Goal: Information Seeking & Learning: Learn about a topic

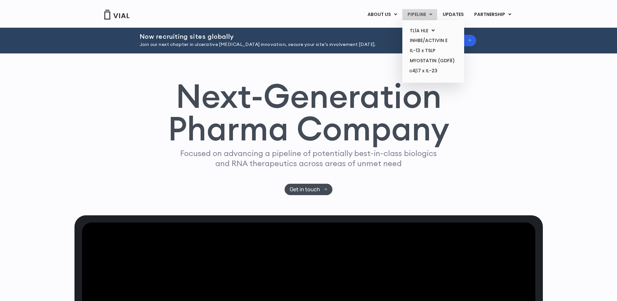
click at [413, 13] on link "PIPELINE" at bounding box center [419, 14] width 35 height 11
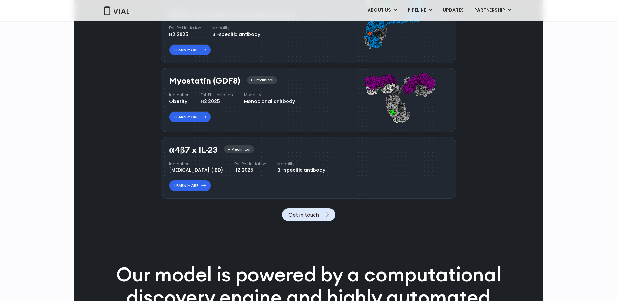
scroll to position [671, 0]
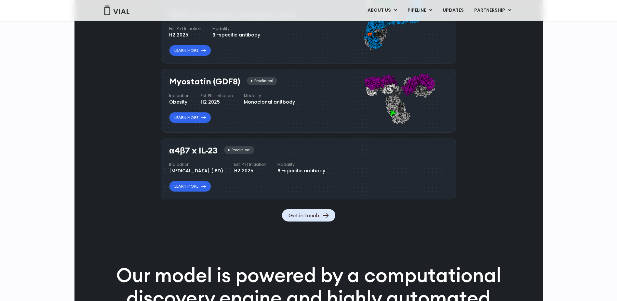
drag, startPoint x: 163, startPoint y: 151, endPoint x: 220, endPoint y: 148, distance: 56.4
click at [220, 148] on div "α4β7 x IL-23 Preclinical Indication [MEDICAL_DATA] (IBD) Est. Ph I Initiation H…" at bounding box center [308, 169] width 295 height 62
copy h3 "α4β7 x IL-23"
